Goal: Transaction & Acquisition: Purchase product/service

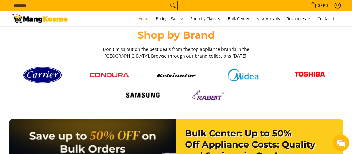
scroll to position [719, 0]
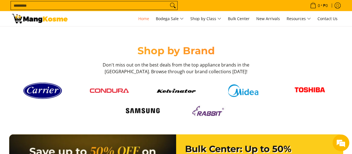
drag, startPoint x: 125, startPoint y: 93, endPoint x: 116, endPoint y: 89, distance: 10.1
click at [116, 89] on div at bounding box center [109, 91] width 67 height 7
click at [116, 89] on img at bounding box center [109, 90] width 39 height 4
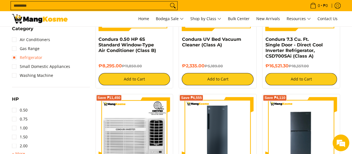
scroll to position [265, 0]
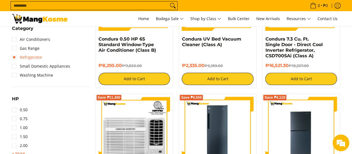
click at [23, 57] on link "Refrigerator" at bounding box center [27, 57] width 30 height 9
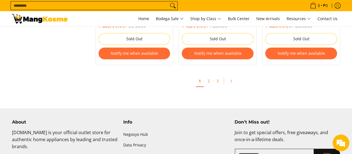
scroll to position [1247, 0]
